Goal: Complete application form

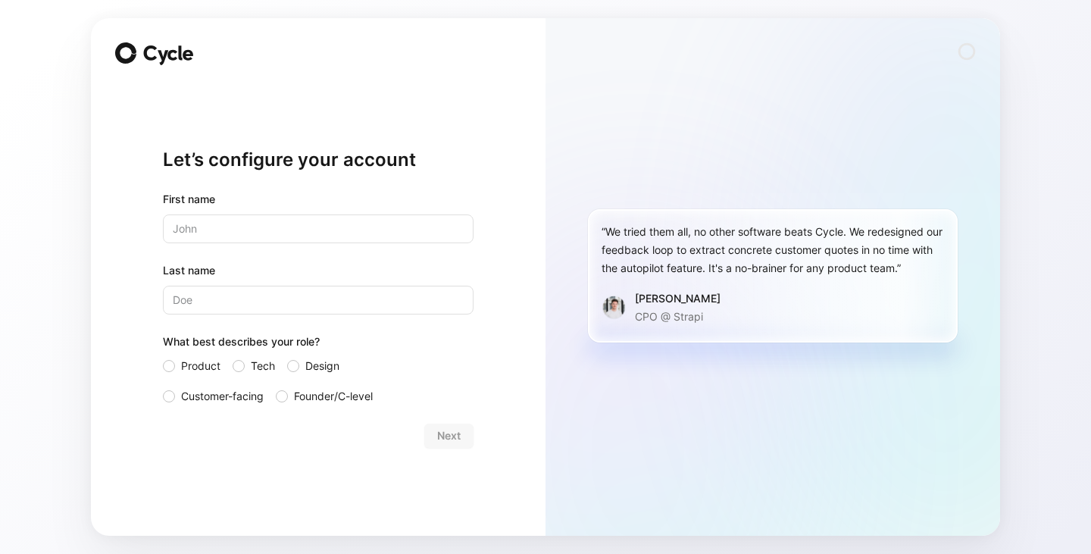
click at [579, 72] on div "“We tried them all, no other software beats Cycle. We redesigned our feedback l…" at bounding box center [772, 276] width 454 height 517
click at [258, 216] on input "text" at bounding box center [318, 228] width 311 height 29
type input "Agnes"
click at [211, 297] on input "Last name" at bounding box center [318, 300] width 311 height 29
type input "W"
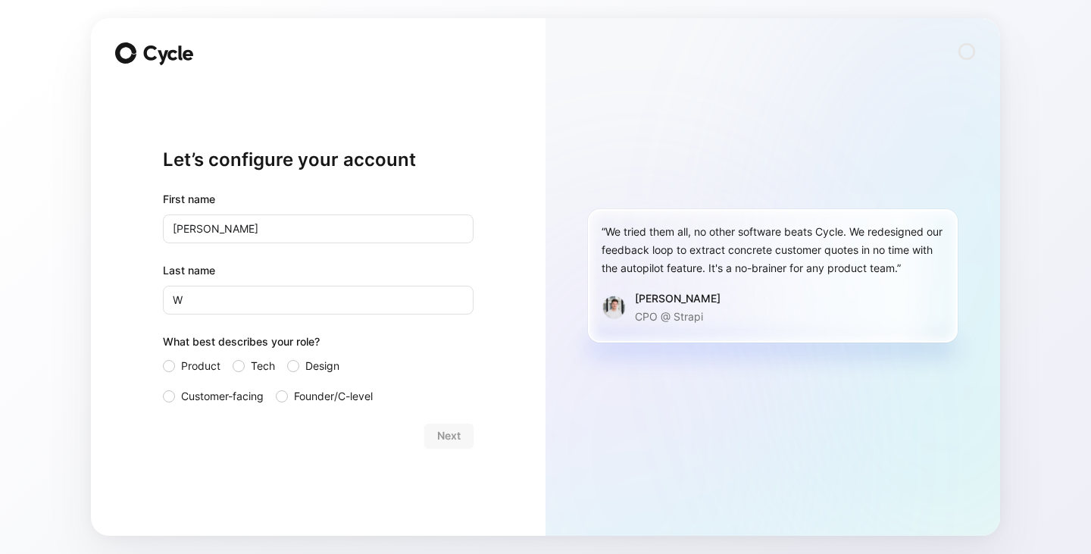
click at [99, 345] on div "Let’s configure your account First name Agnes Last name W What best describes y…" at bounding box center [318, 276] width 454 height 517
click at [183, 363] on span "Product" at bounding box center [200, 366] width 39 height 18
click at [163, 357] on input "Product" at bounding box center [163, 357] width 0 height 0
click at [454, 441] on span "Next" at bounding box center [448, 435] width 23 height 18
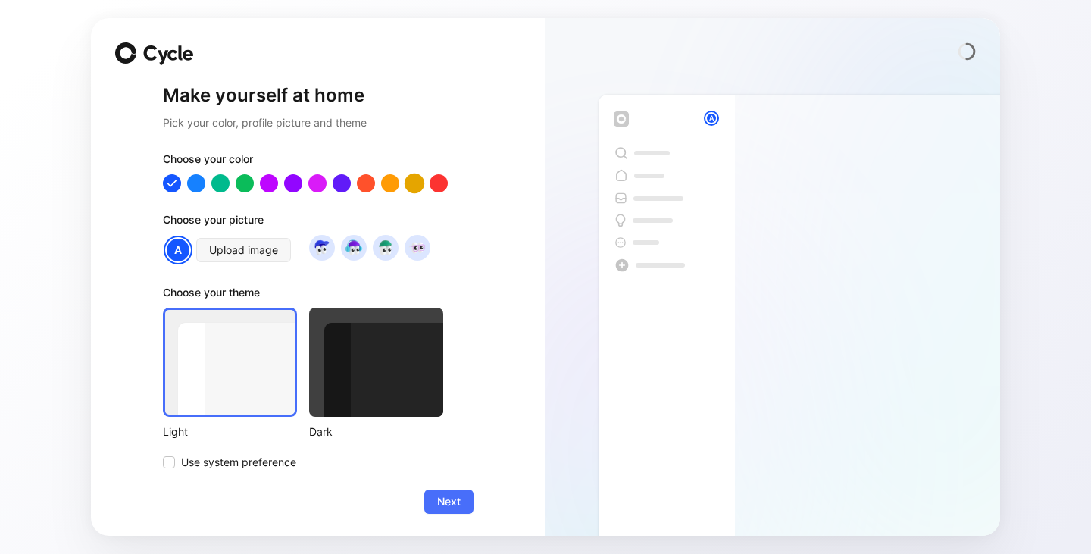
click at [406, 179] on div at bounding box center [414, 183] width 20 height 20
click at [240, 255] on span "Upload image" at bounding box center [243, 250] width 69 height 18
click at [399, 379] on div at bounding box center [376, 362] width 134 height 109
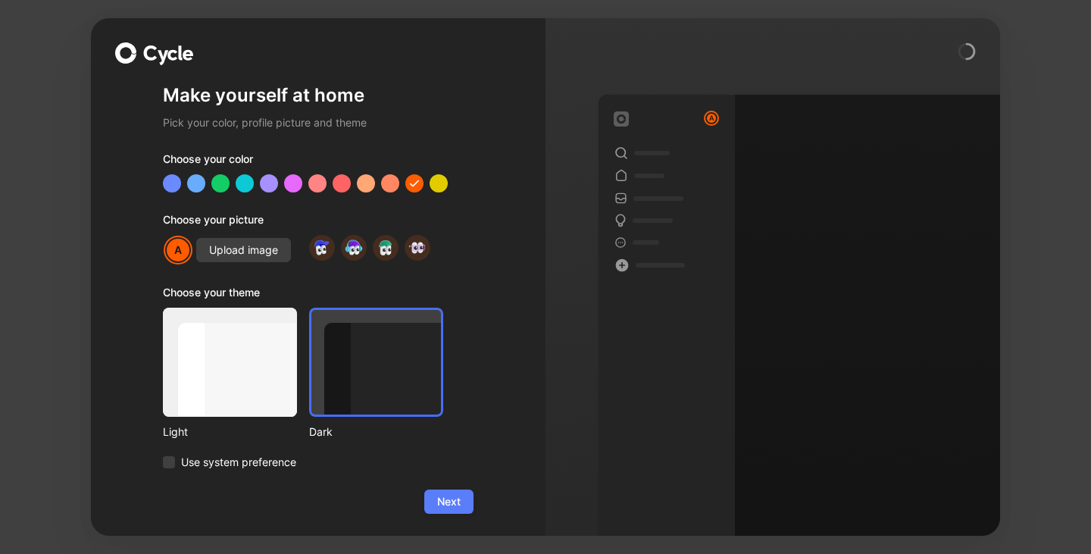
click at [455, 508] on button "Next" at bounding box center [448, 501] width 49 height 24
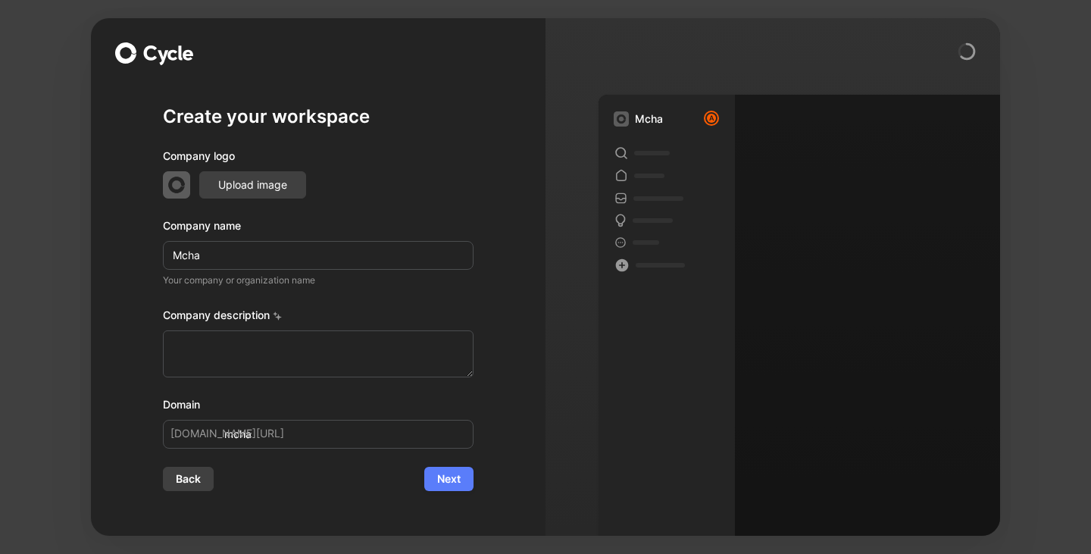
click at [448, 490] on div "Create your workspace Company logo Upload image Company name Mcha Your company …" at bounding box center [318, 297] width 311 height 428
click at [457, 480] on span "Next" at bounding box center [448, 479] width 23 height 18
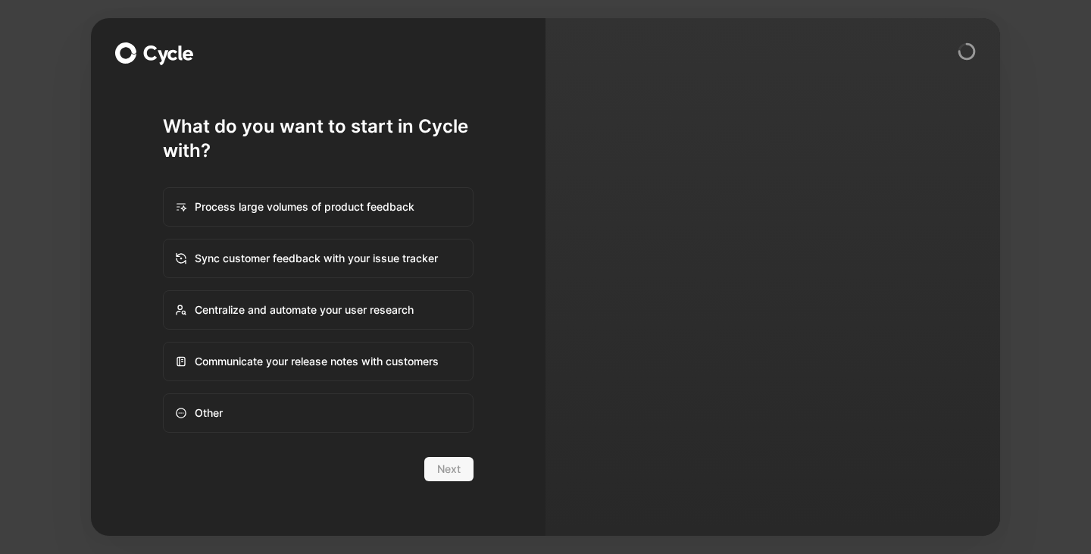
click at [278, 223] on div "Process large volumes of product feedback" at bounding box center [318, 207] width 308 height 36
click at [164, 189] on input "Process large volumes of product feedback" at bounding box center [164, 188] width 1 height 1
radio input "true"
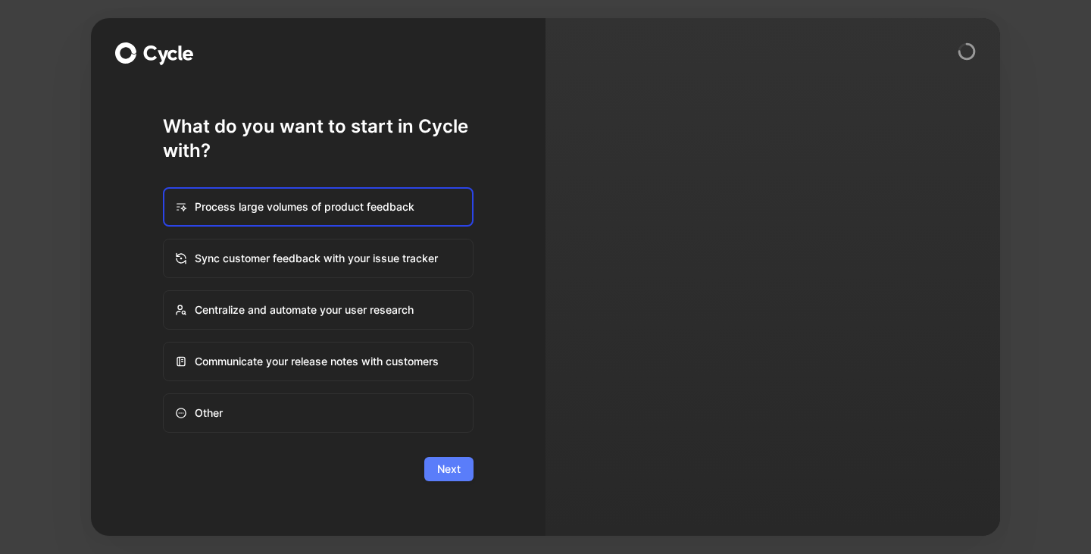
click at [431, 458] on button "Next" at bounding box center [448, 469] width 49 height 24
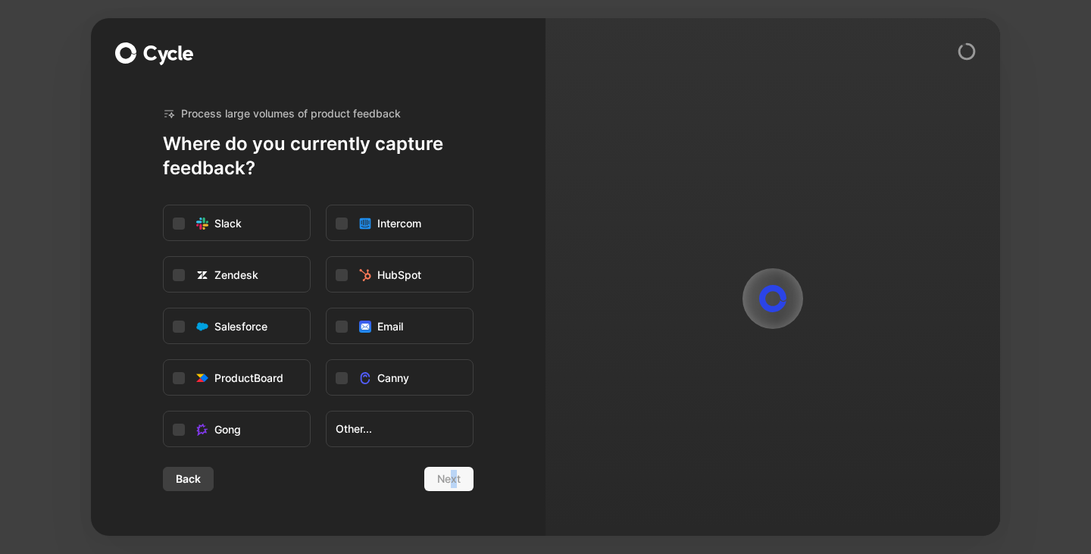
click at [454, 486] on div "Back Next" at bounding box center [318, 479] width 311 height 24
click at [258, 223] on label "Slack" at bounding box center [237, 223] width 146 height 36
click at [164, 205] on input "Slack" at bounding box center [164, 205] width 0 height 0
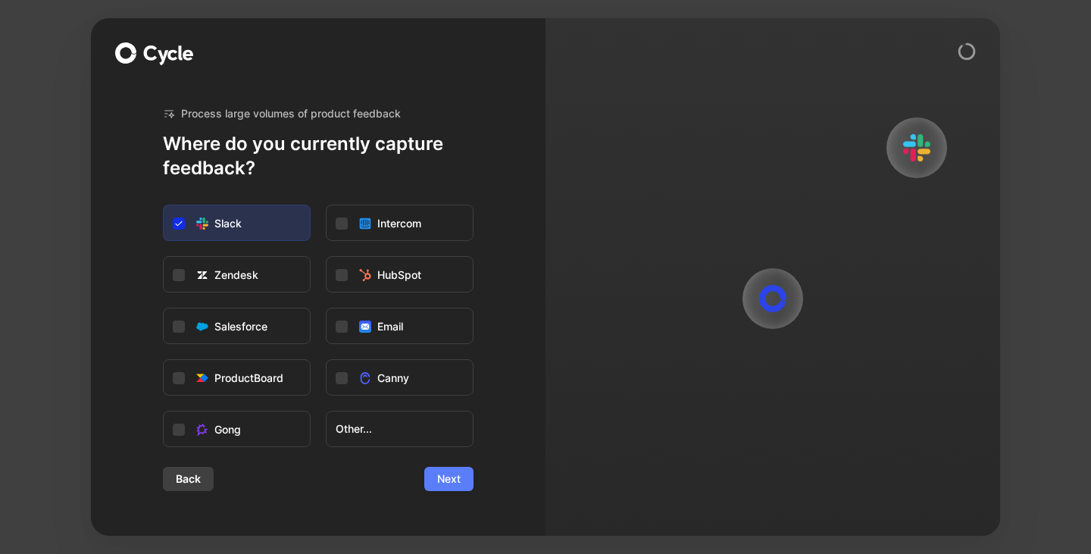
click at [447, 473] on span "Next" at bounding box center [448, 479] width 23 height 18
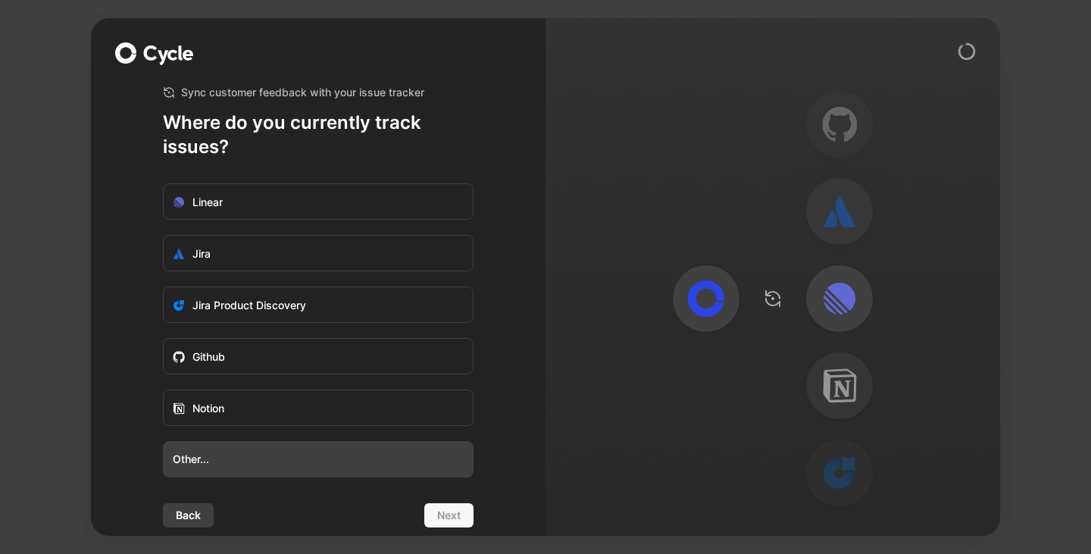
click at [226, 454] on span "Other..." at bounding box center [318, 459] width 291 height 18
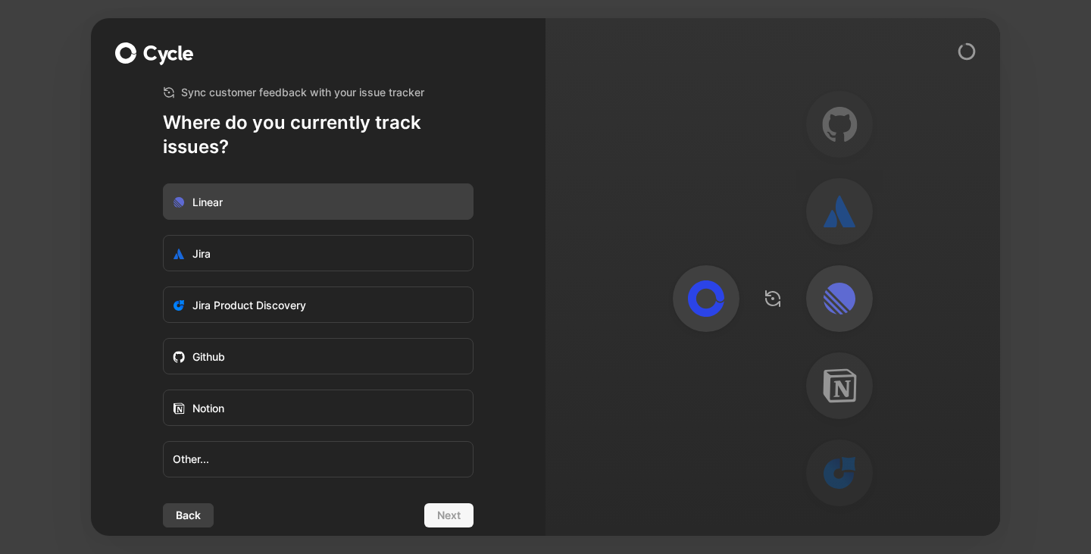
click at [301, 194] on label "Linear" at bounding box center [318, 202] width 309 height 36
click at [164, 184] on input "Linear" at bounding box center [164, 184] width 0 height 0
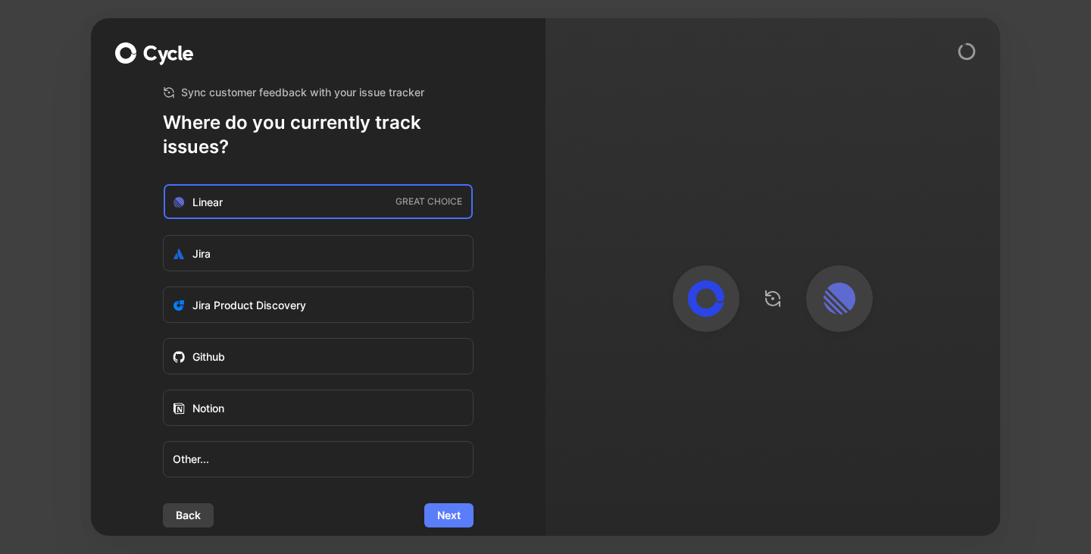
click at [446, 514] on span "Next" at bounding box center [448, 515] width 23 height 18
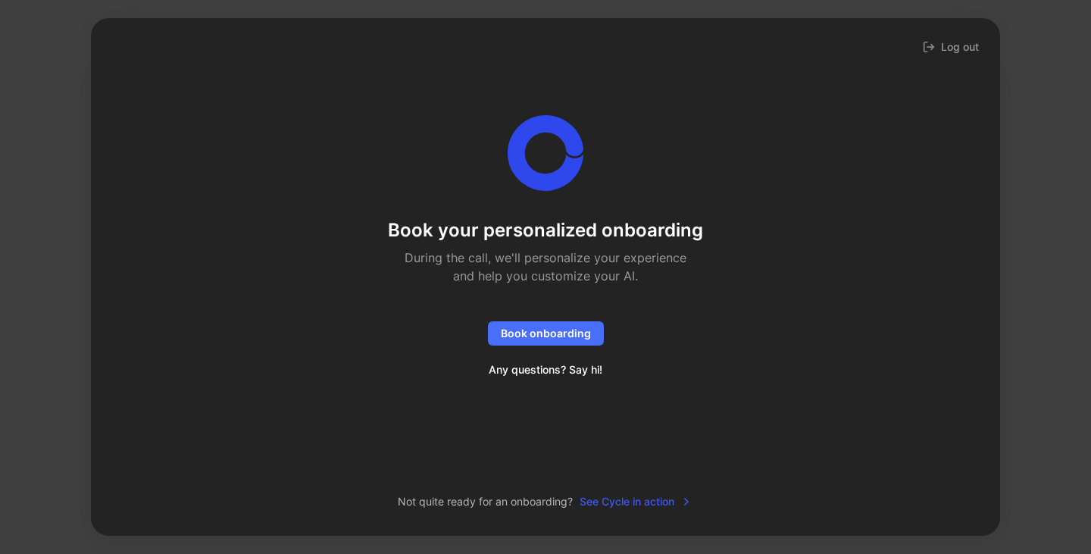
click at [658, 494] on span "See Cycle in action" at bounding box center [635, 501] width 113 height 18
drag, startPoint x: 581, startPoint y: 373, endPoint x: 701, endPoint y: 449, distance: 141.6
click at [687, 441] on div "Book your personalized onboarding During the call, we'll personalize your exper…" at bounding box center [545, 266] width 860 height 449
click at [960, 510] on img at bounding box center [963, 499] width 36 height 36
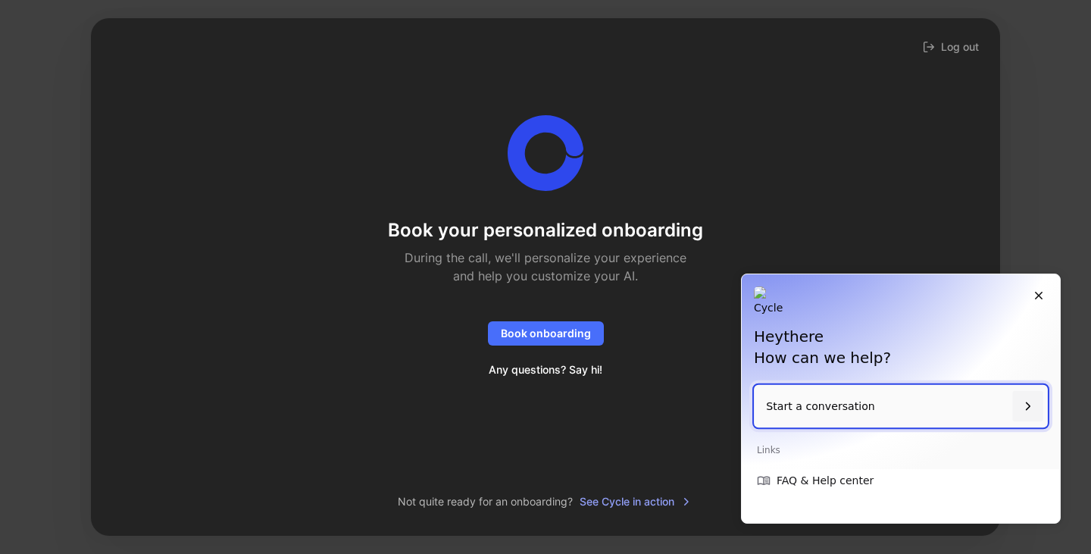
click at [932, 407] on p "Start a conversation" at bounding box center [886, 406] width 240 height 43
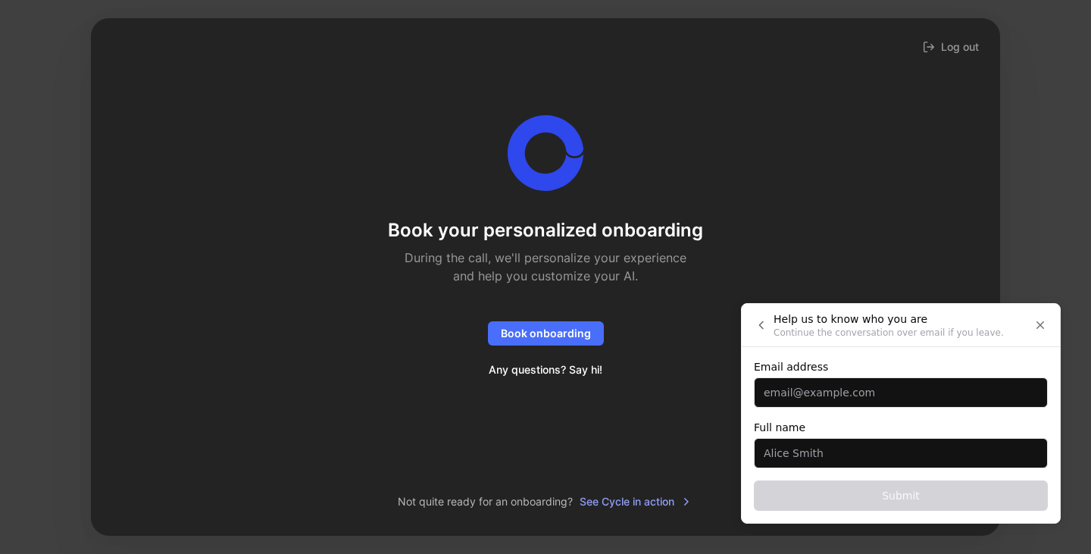
drag, startPoint x: 465, startPoint y: 407, endPoint x: 474, endPoint y: 414, distance: 11.8
click at [468, 410] on div "Book your personalized onboarding During the call, we'll personalize your exper…" at bounding box center [545, 266] width 860 height 449
click at [601, 495] on span "See Cycle in action" at bounding box center [635, 501] width 113 height 18
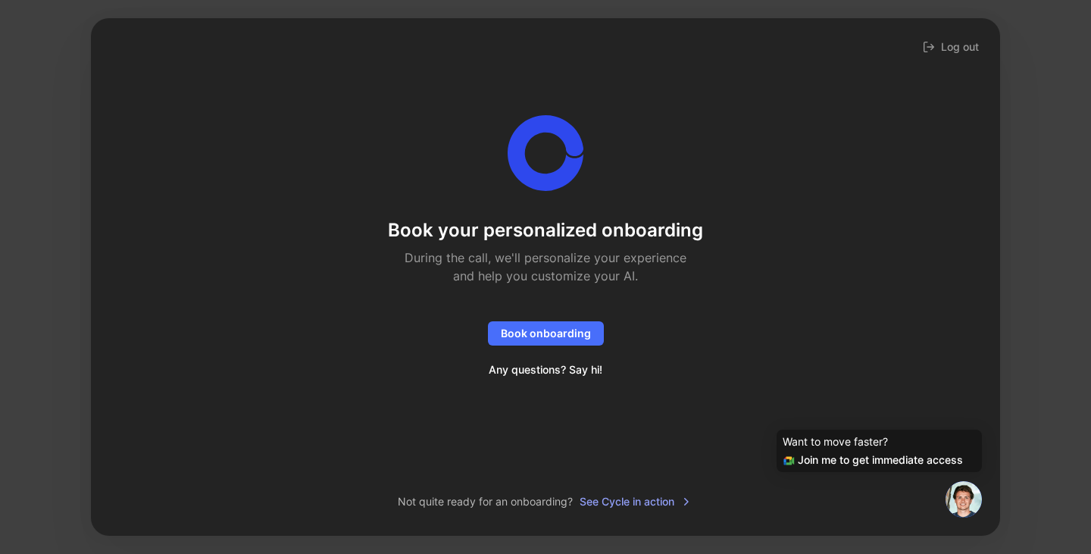
click at [908, 33] on div "Log out Book your personalized onboarding During the call, we'll personalize yo…" at bounding box center [545, 276] width 909 height 517
click at [949, 53] on button "Log out" at bounding box center [951, 46] width 62 height 21
